Goal: Information Seeking & Learning: Find specific page/section

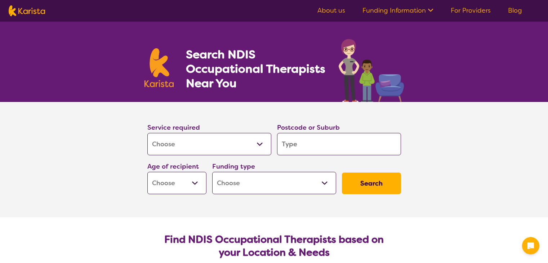
select select "[MEDICAL_DATA]"
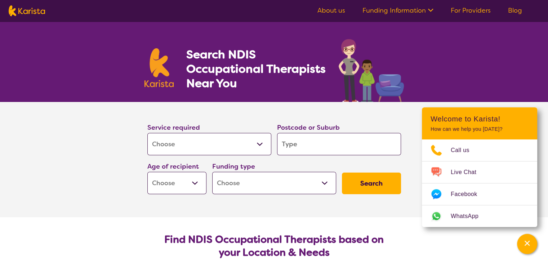
click at [336, 146] on input "search" at bounding box center [339, 144] width 124 height 22
type input "2"
type input "22"
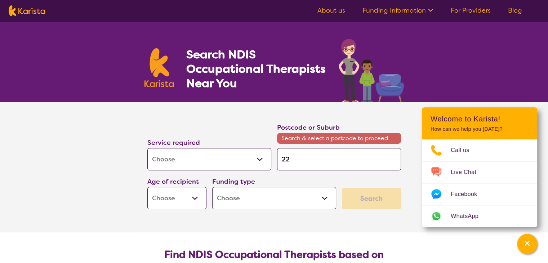
type input "222"
type input "2228"
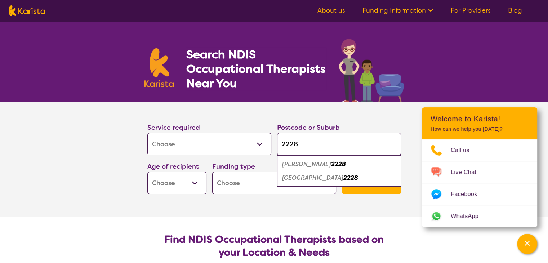
type input "2228"
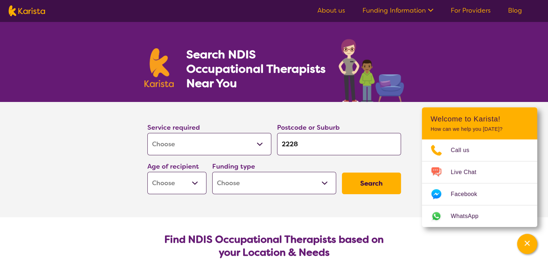
click at [196, 183] on select "Early Childhood - 0 to 9 Child - 10 to 11 Adolescent - 12 to 17 Adult - 18 to 6…" at bounding box center [176, 183] width 59 height 22
select select "EC"
click at [147, 172] on select "Early Childhood - 0 to 9 Child - 10 to 11 Adolescent - 12 to 17 Adult - 18 to 6…" at bounding box center [176, 183] width 59 height 22
select select "EC"
click at [297, 189] on select "Home Care Package (HCP) National Disability Insurance Scheme (NDIS) I don't know" at bounding box center [274, 183] width 124 height 22
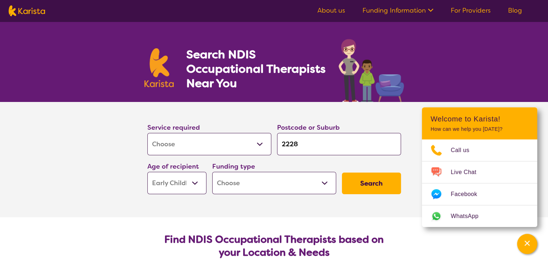
select select "i-don-t-know"
click at [212, 172] on select "Home Care Package (HCP) National Disability Insurance Scheme (NDIS) I don't know" at bounding box center [274, 183] width 124 height 22
select select "i-don-t-know"
click at [374, 181] on button "Search" at bounding box center [371, 183] width 59 height 22
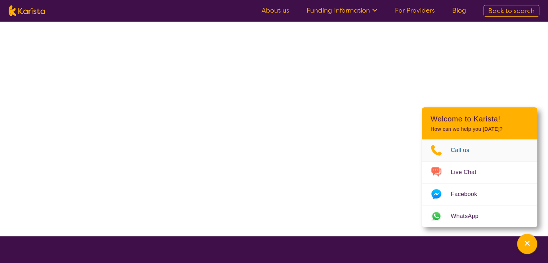
select select "[MEDICAL_DATA]"
select select "EC"
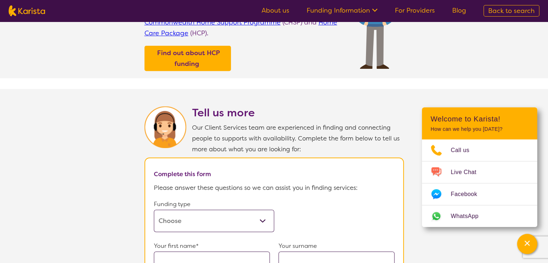
scroll to position [180, 0]
